Goal: Information Seeking & Learning: Learn about a topic

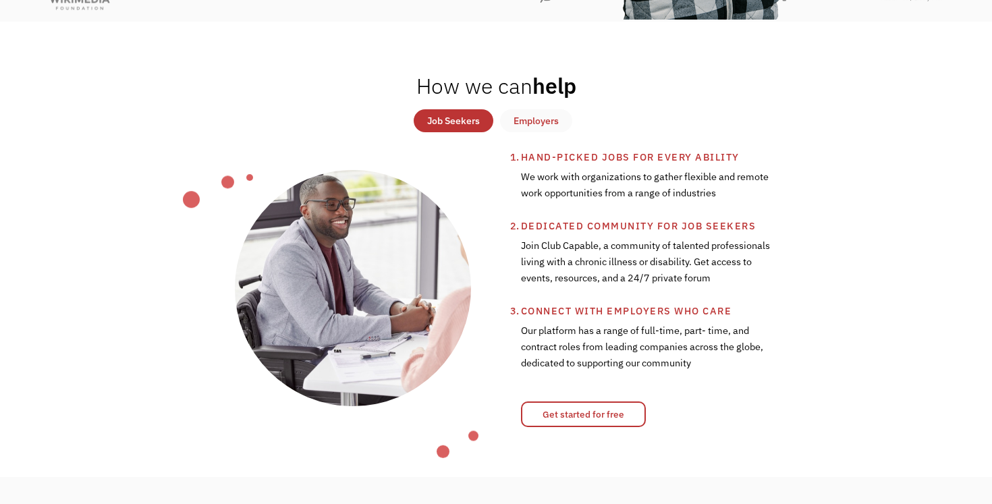
scroll to position [446, 0]
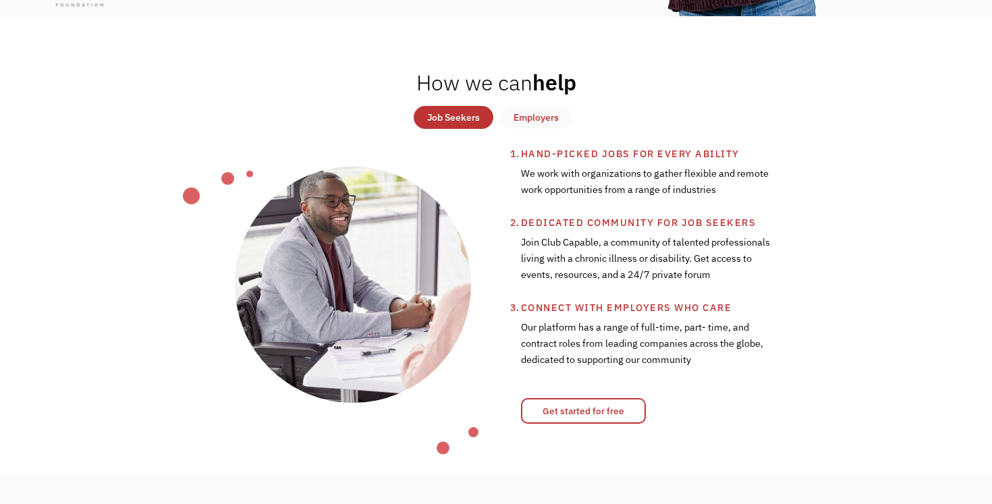
click at [439, 119] on div "Job Seekers" at bounding box center [453, 117] width 53 height 16
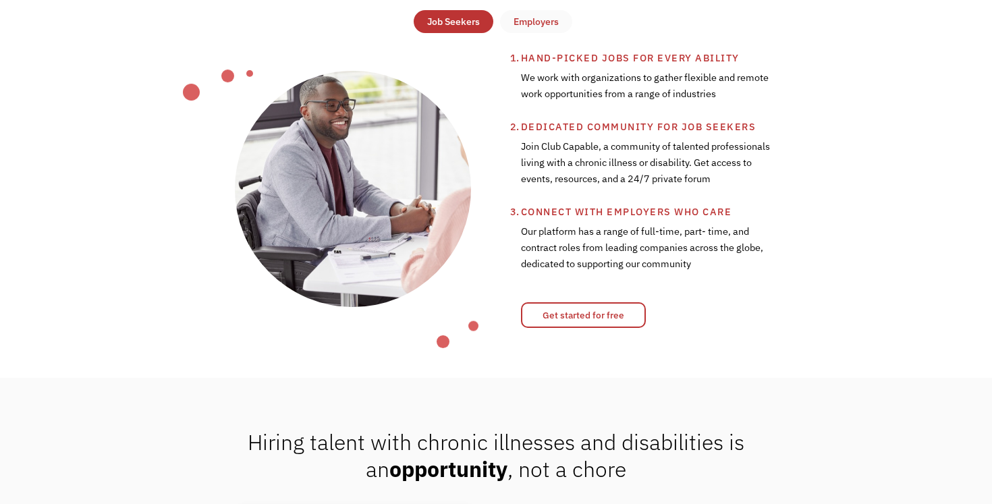
scroll to position [0, 0]
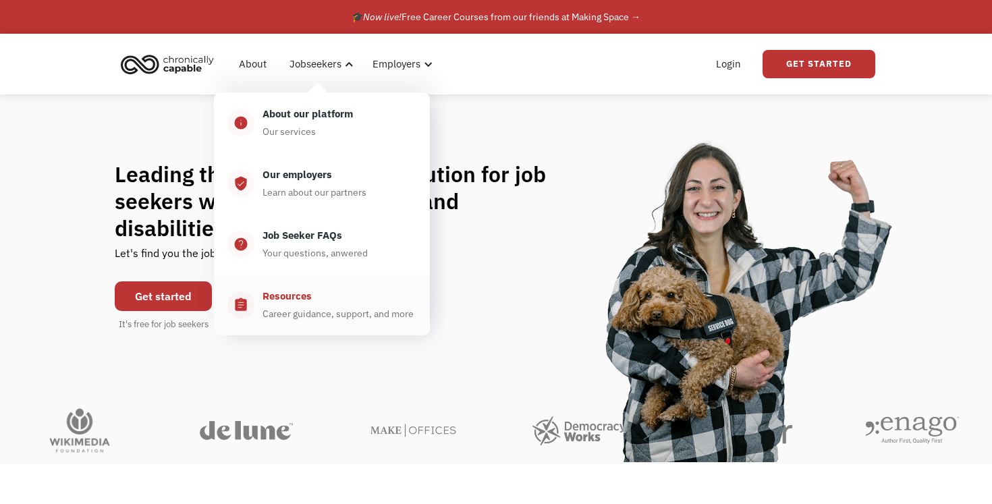
click at [329, 310] on div "Career guidance, support, and more" at bounding box center [338, 314] width 151 height 16
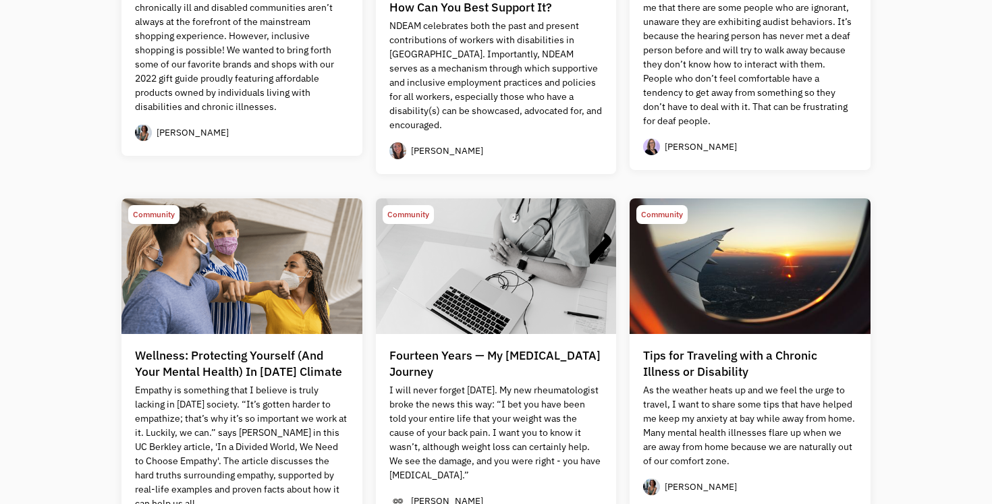
scroll to position [660, 0]
click at [518, 460] on p "I will never forget [DATE]. My new rheumatologist broke the news this way: “I b…" at bounding box center [496, 432] width 214 height 99
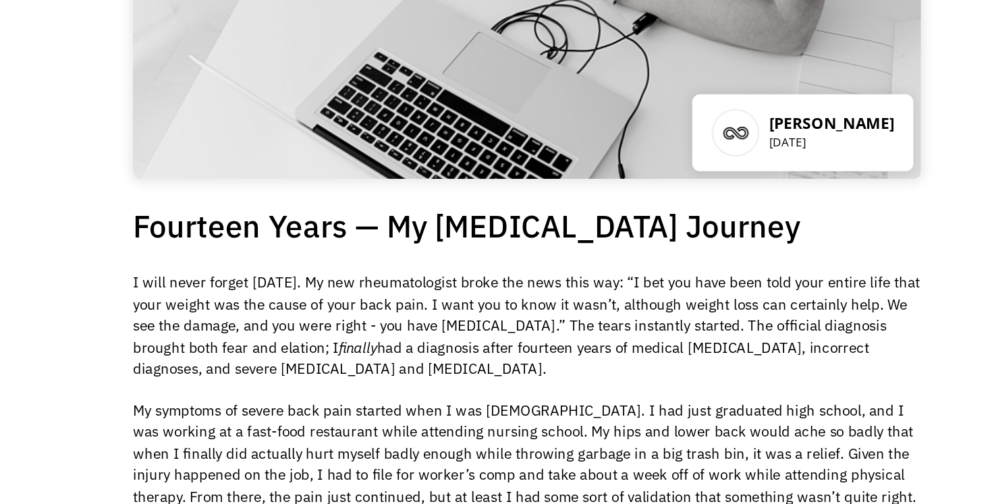
scroll to position [222, 0]
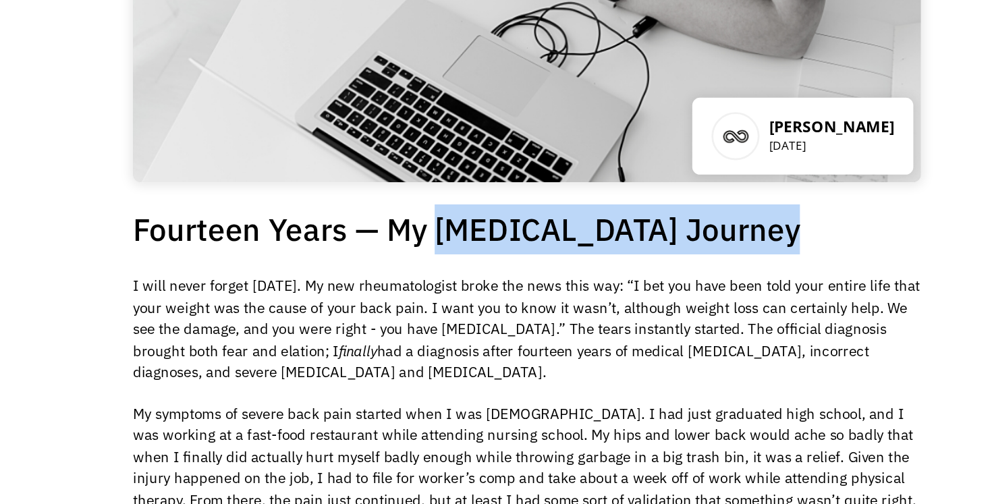
drag, startPoint x: 429, startPoint y: 163, endPoint x: 650, endPoint y: 159, distance: 221.4
click at [650, 159] on h1 "Fourteen Years — My Ankylosing Spondylitis Journey" at bounding box center [495, 161] width 553 height 35
